Goal: Communication & Community: Answer question/provide support

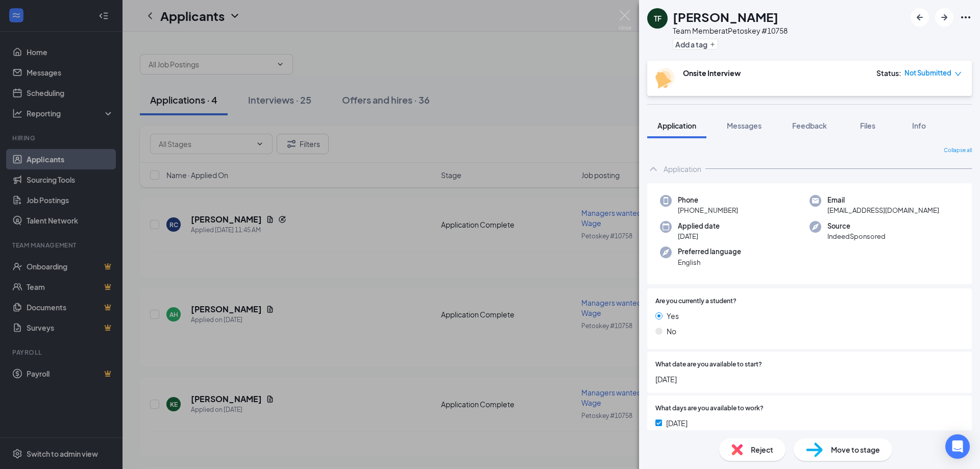
click at [39, 77] on div "TF [PERSON_NAME][DEMOGRAPHIC_DATA] Team Member at Petoskey #10758 Add a tag Ons…" at bounding box center [490, 234] width 980 height 469
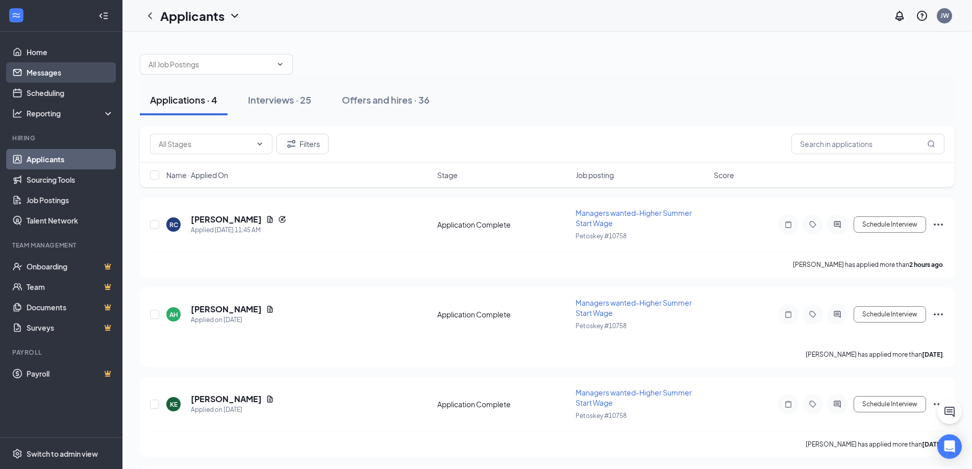
click at [49, 66] on link "Messages" at bounding box center [70, 72] width 87 height 20
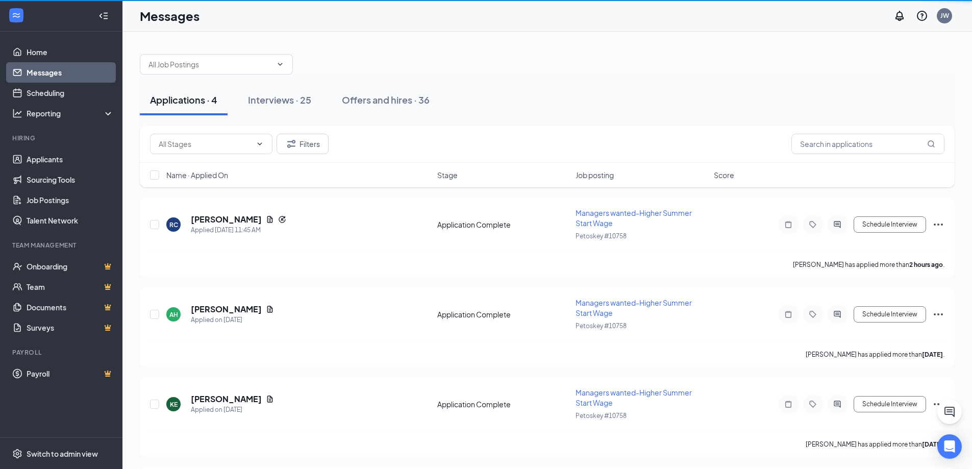
click at [49, 69] on link "Messages" at bounding box center [70, 72] width 87 height 20
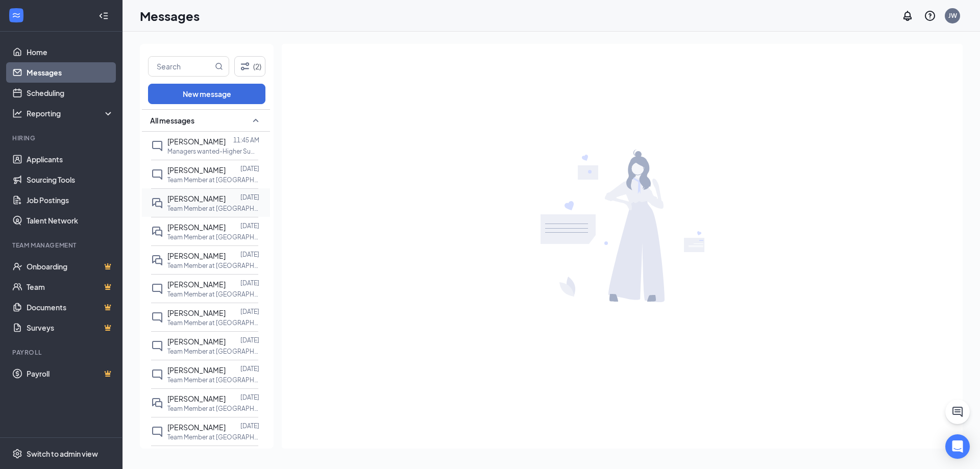
click at [197, 207] on p "Team Member at [GEOGRAPHIC_DATA] #10758" at bounding box center [213, 208] width 92 height 9
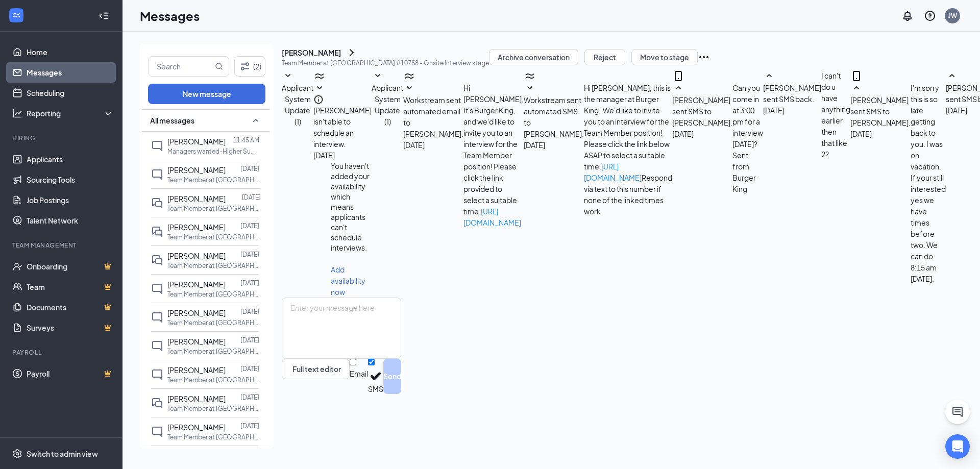
scroll to position [206, 0]
drag, startPoint x: 341, startPoint y: 408, endPoint x: 355, endPoint y: 382, distance: 29.7
click at [349, 359] on textarea at bounding box center [341, 328] width 119 height 61
click at [355, 359] on textarea at bounding box center [341, 328] width 119 height 61
type textarea "yes"
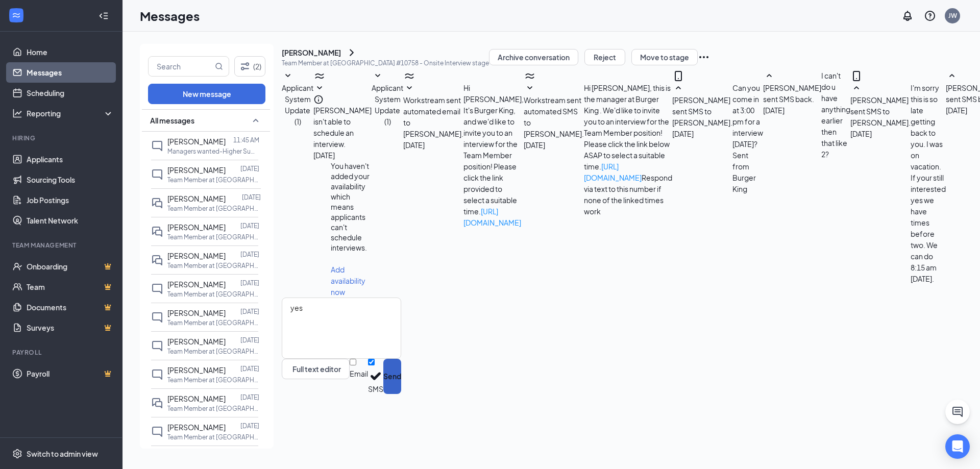
click at [401, 394] on button "Send" at bounding box center [392, 376] width 18 height 35
click at [188, 182] on p "Team Member at [GEOGRAPHIC_DATA] #10758" at bounding box center [213, 180] width 92 height 9
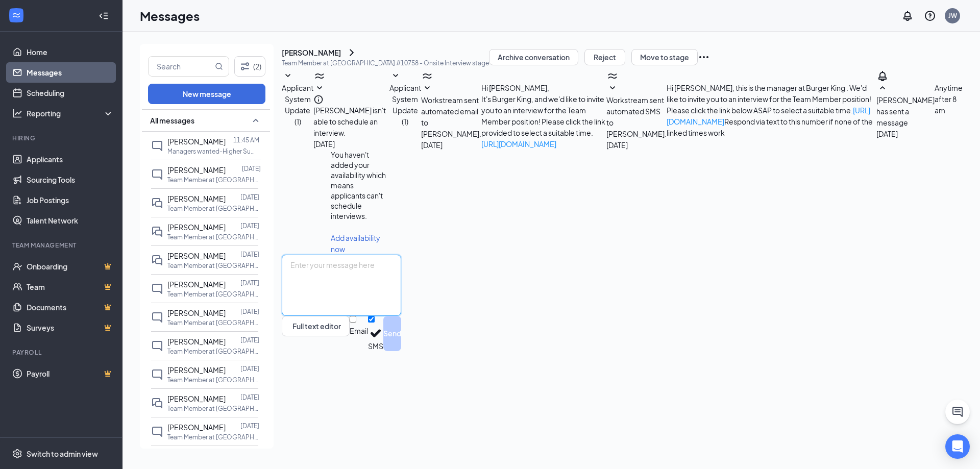
click at [381, 316] on textarea at bounding box center [341, 285] width 119 height 61
click at [363, 350] on div "Full text editor Email SMS Send" at bounding box center [341, 303] width 119 height 96
click at [360, 316] on textarea at bounding box center [341, 285] width 119 height 61
type textarea "Can you come in at 2:30 pm for a interview [DATE]?"
click at [401, 351] on button "Send" at bounding box center [392, 333] width 18 height 35
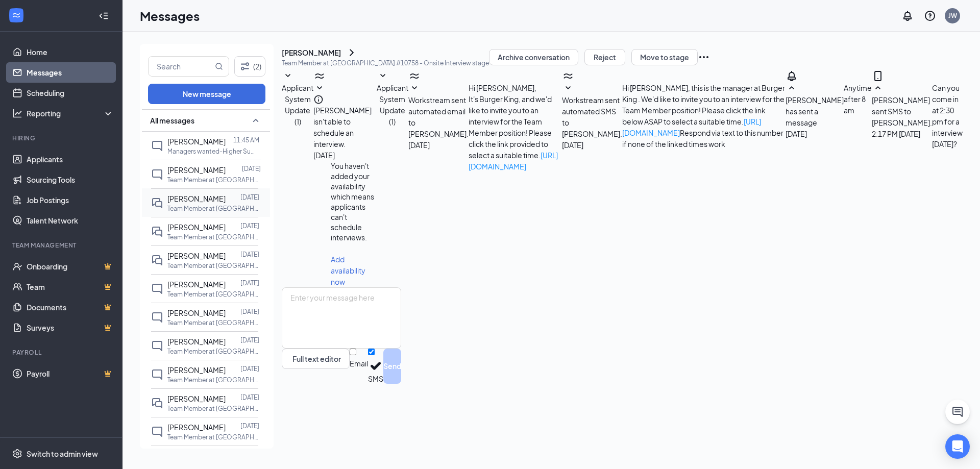
scroll to position [30, 0]
click at [203, 141] on span "[PERSON_NAME]" at bounding box center [196, 141] width 58 height 9
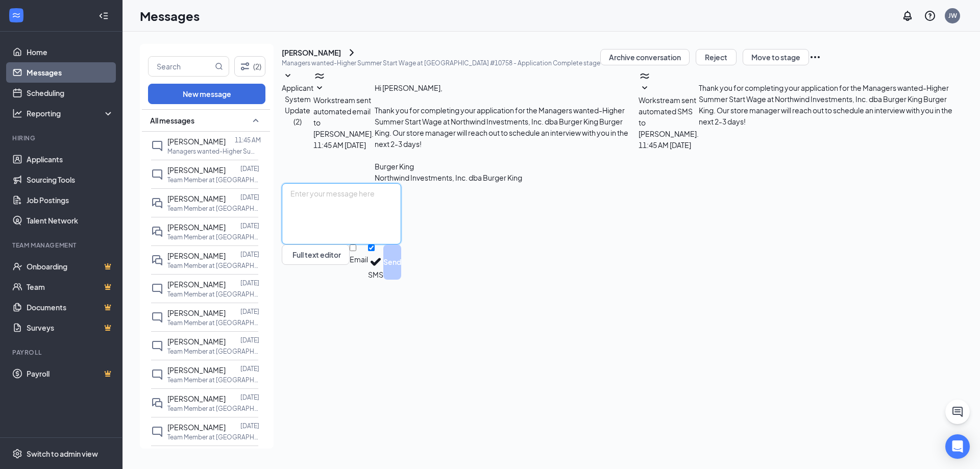
click at [338, 244] on textarea at bounding box center [341, 213] width 119 height 61
type textarea "Can you come in at 2:45 pm [DATE] for a interview?"
click at [401, 280] on button "Send" at bounding box center [392, 261] width 18 height 35
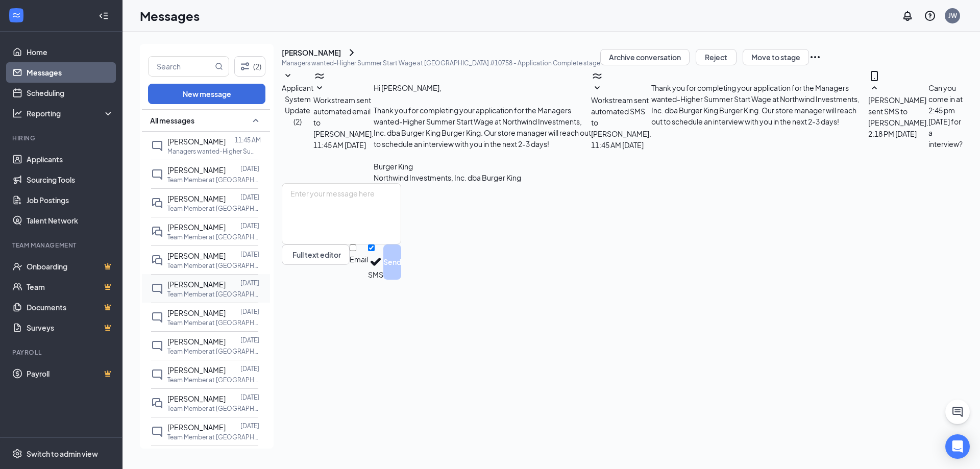
click at [200, 287] on span "[PERSON_NAME]" at bounding box center [196, 284] width 58 height 9
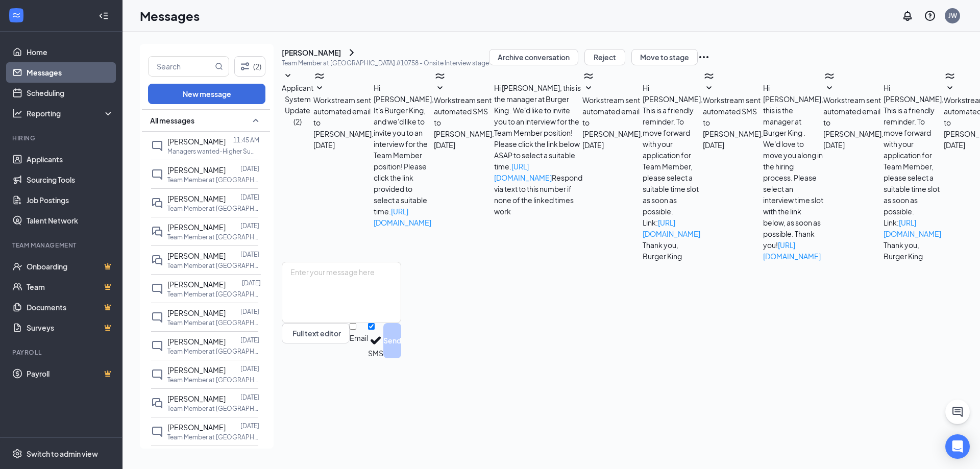
scroll to position [58, 0]
click at [224, 264] on p "Team Member at [GEOGRAPHIC_DATA] #10758" at bounding box center [213, 265] width 92 height 9
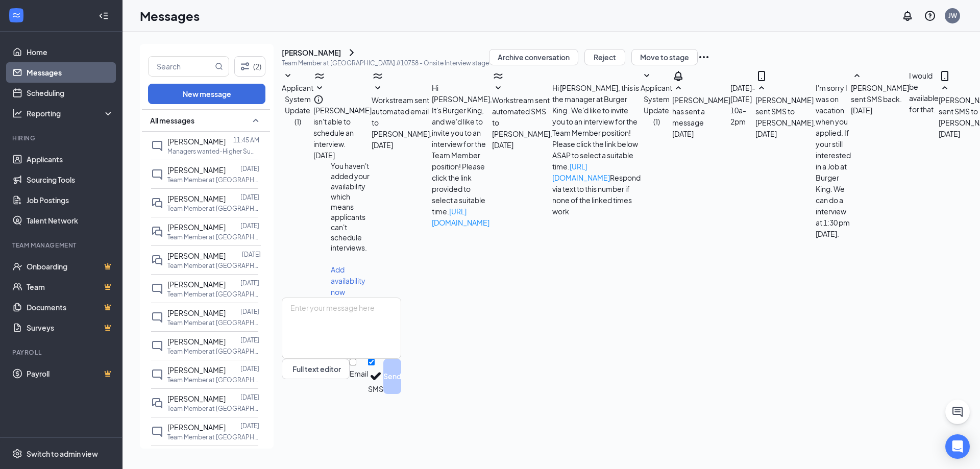
scroll to position [151, 0]
click at [232, 227] on div at bounding box center [233, 226] width 15 height 11
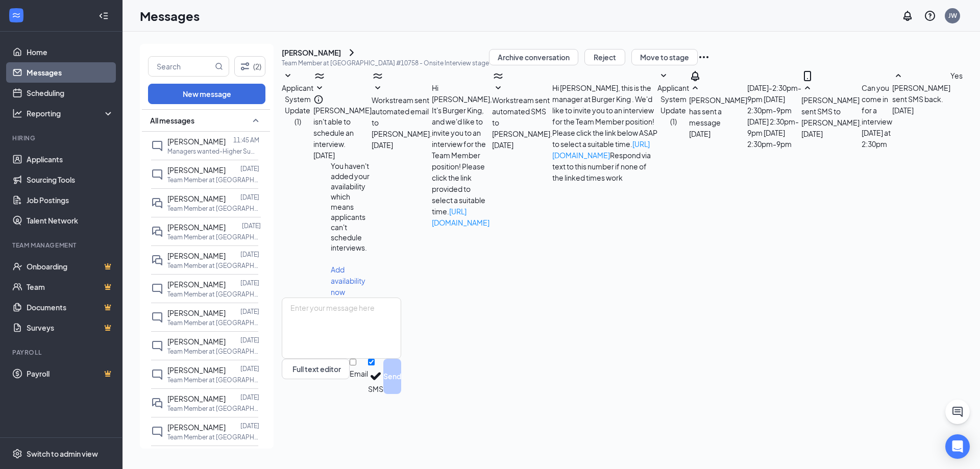
scroll to position [85, 0]
click at [358, 59] on icon "ChevronRight" at bounding box center [351, 52] width 12 height 12
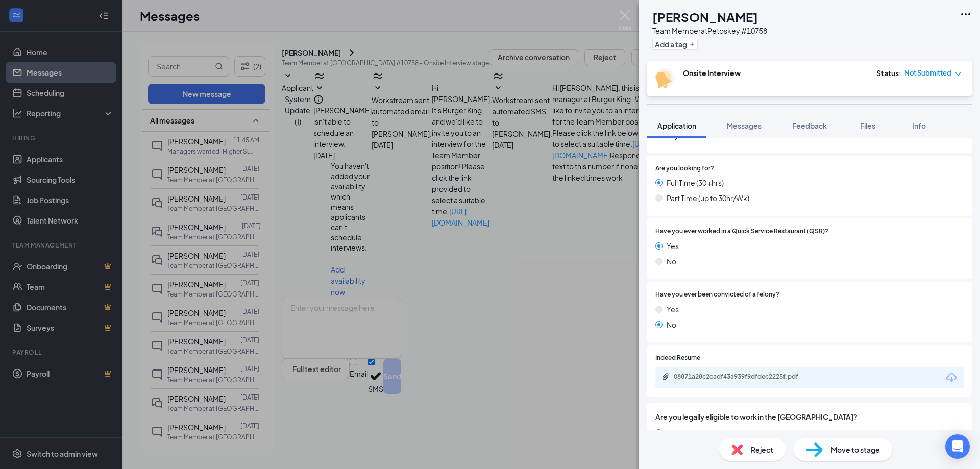
scroll to position [540, 0]
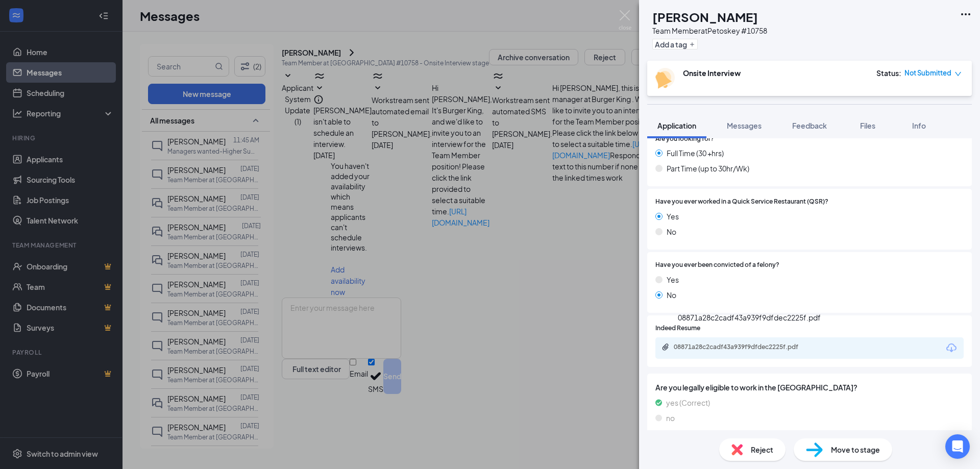
click at [785, 343] on div "08871a28c2cadf43a939f9dfdec2225f.pdf" at bounding box center [745, 347] width 143 height 8
